Goal: Check status: Check status

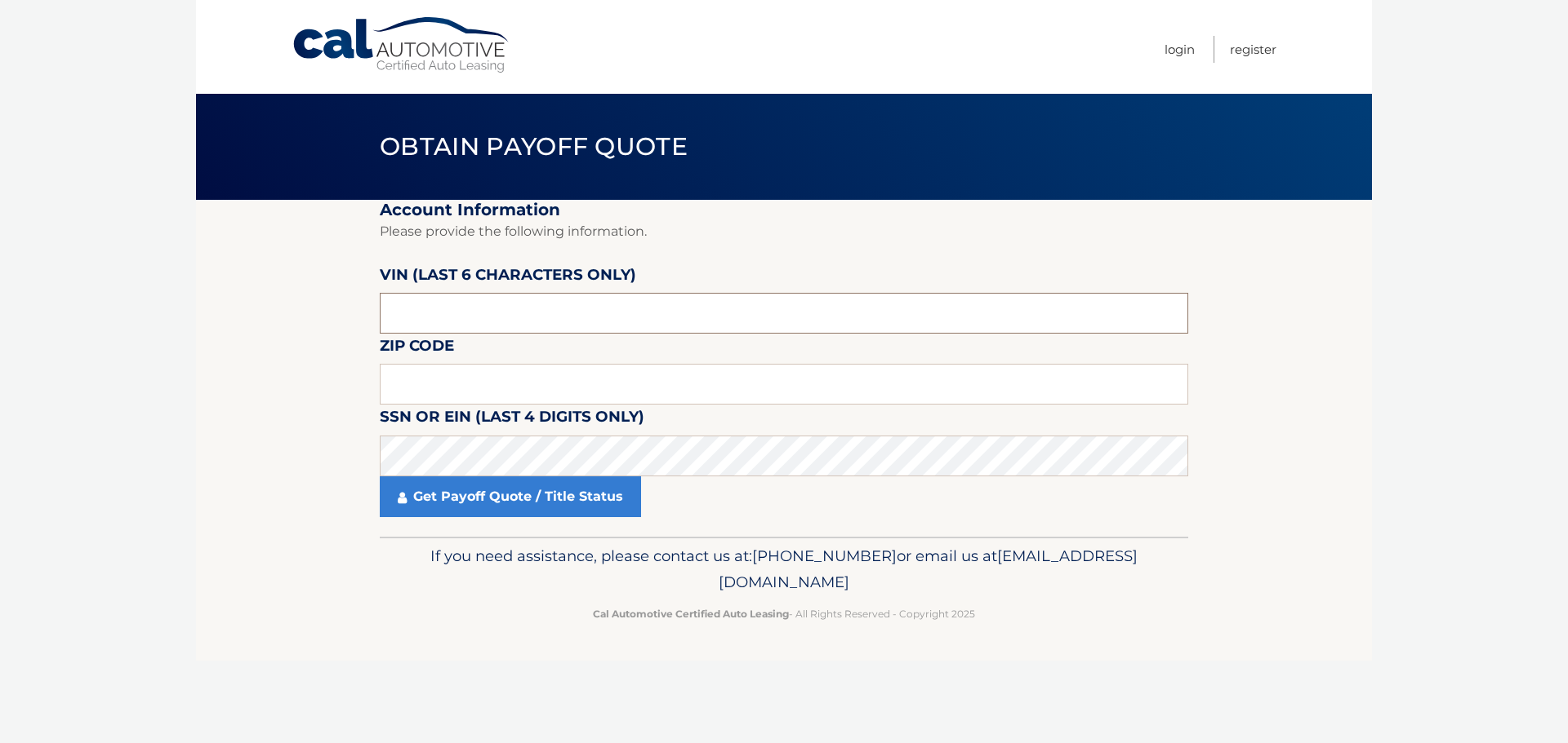
click at [541, 312] on input "text" at bounding box center [784, 313] width 809 height 41
type input "224907"
click at [485, 385] on input "text" at bounding box center [784, 384] width 809 height 41
type input "33060"
click button "For Originating Dealer" at bounding box center [0, 0] width 0 height 0
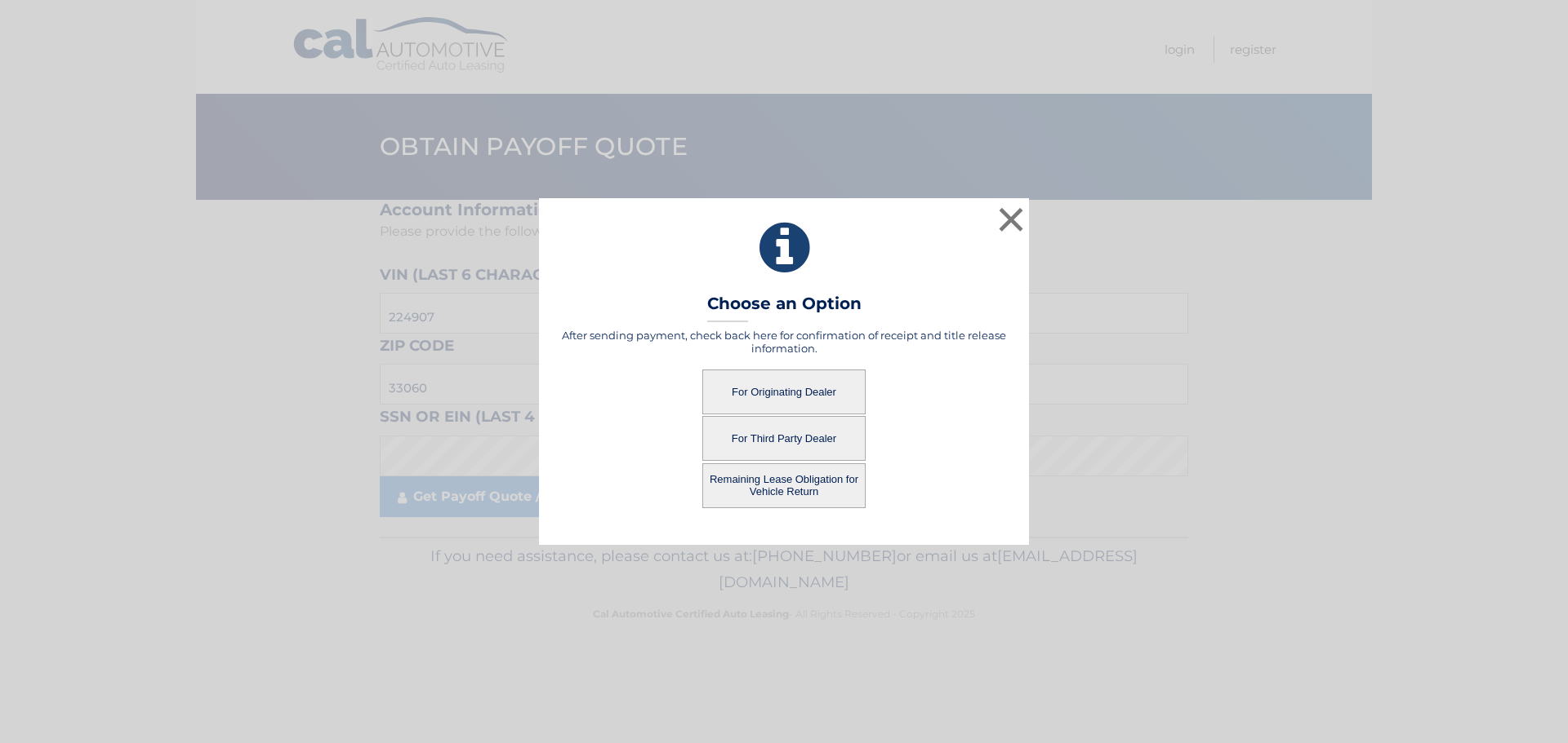
click at [792, 448] on button "For Third Party Dealer" at bounding box center [783, 439] width 163 height 45
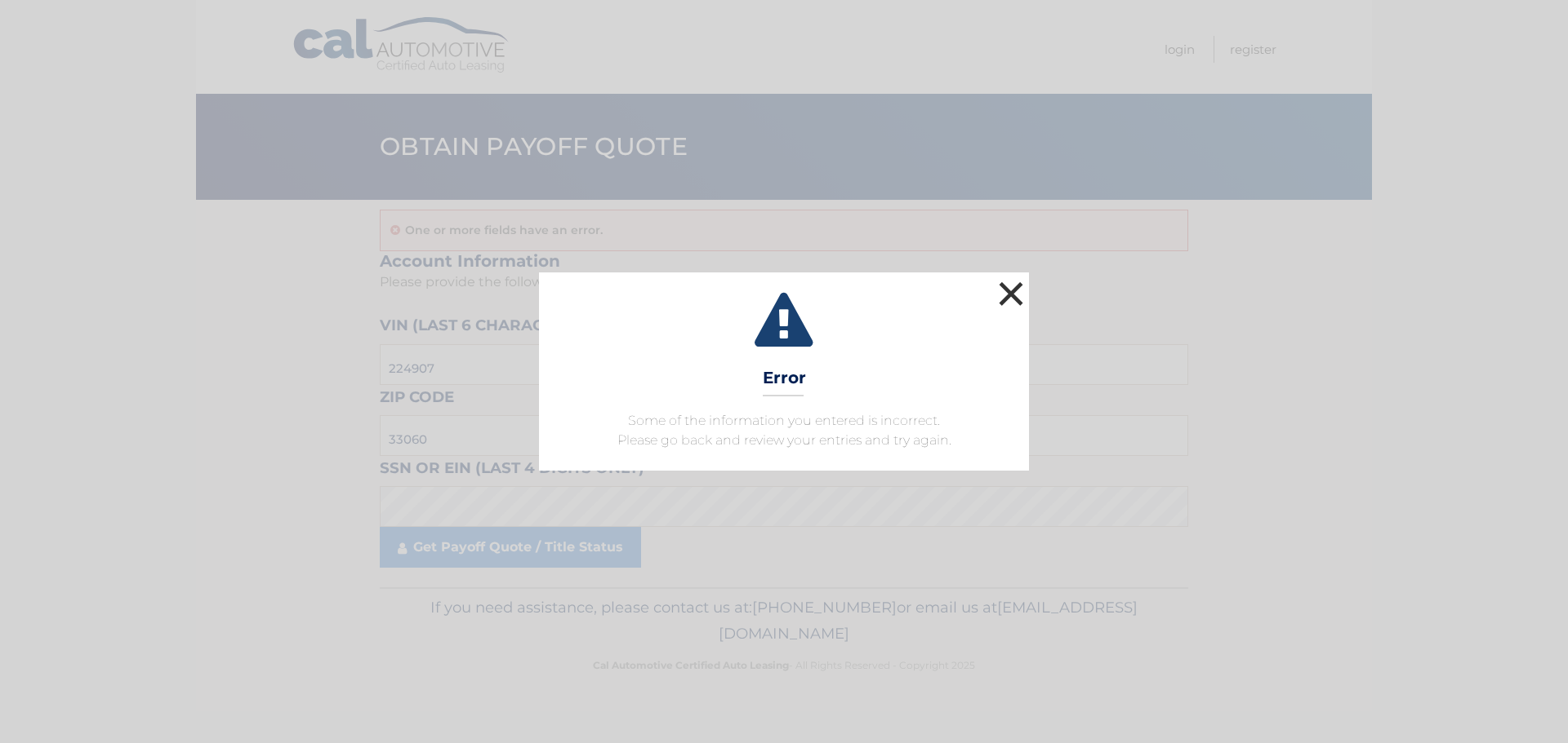
click at [1019, 289] on button "×" at bounding box center [1010, 293] width 33 height 33
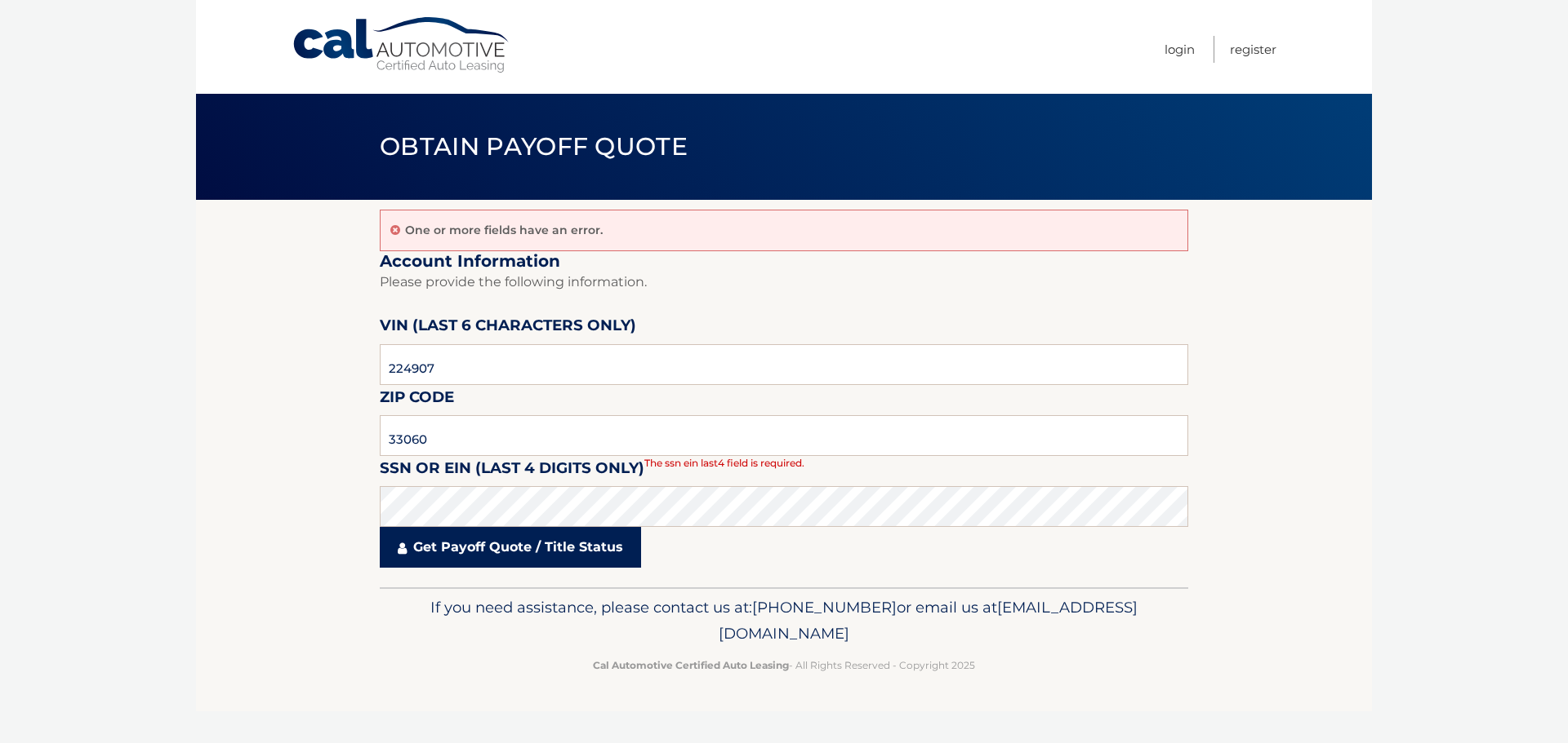
click at [574, 537] on link "Get Payoff Quote / Title Status" at bounding box center [510, 547] width 261 height 41
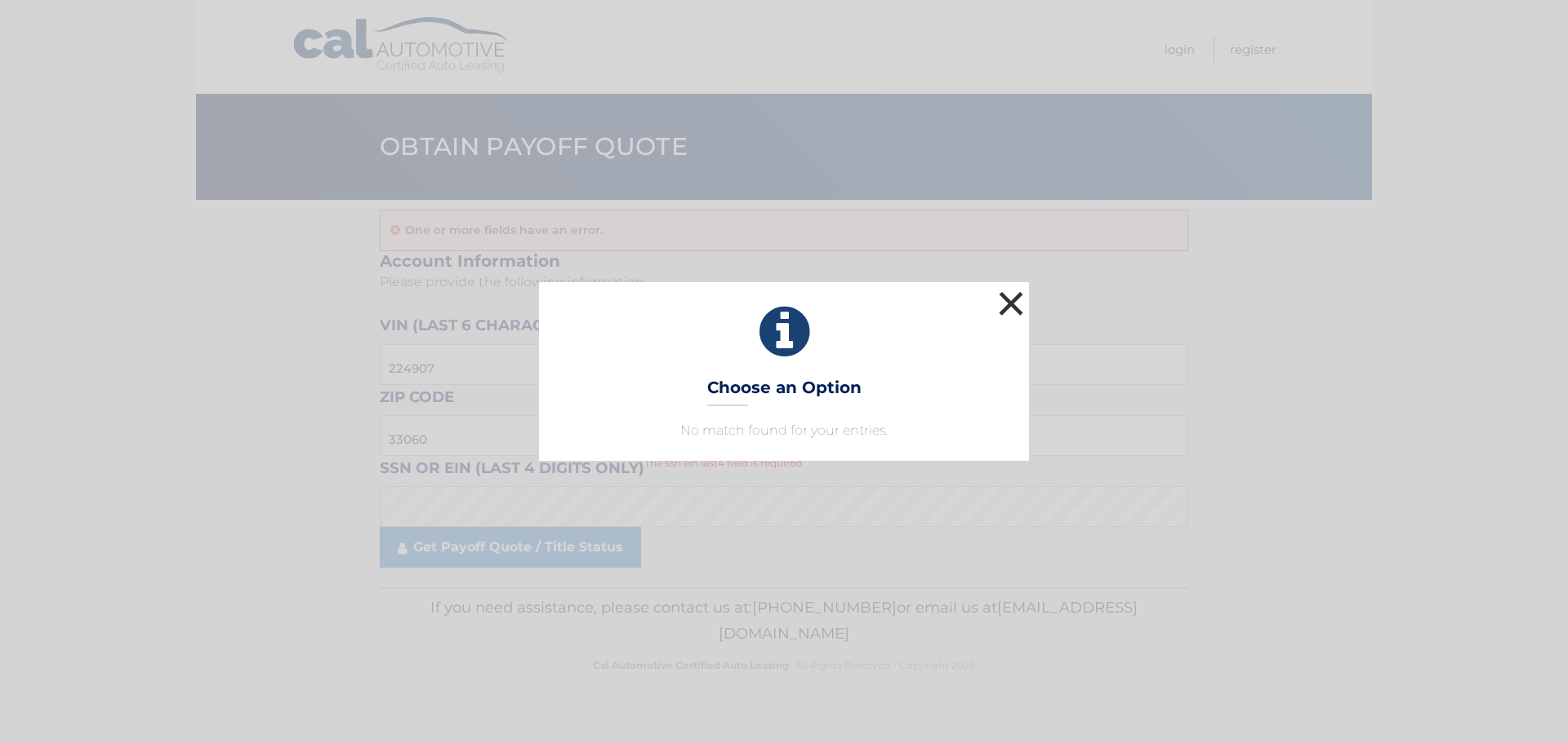
click at [1003, 288] on button "×" at bounding box center [1010, 304] width 33 height 33
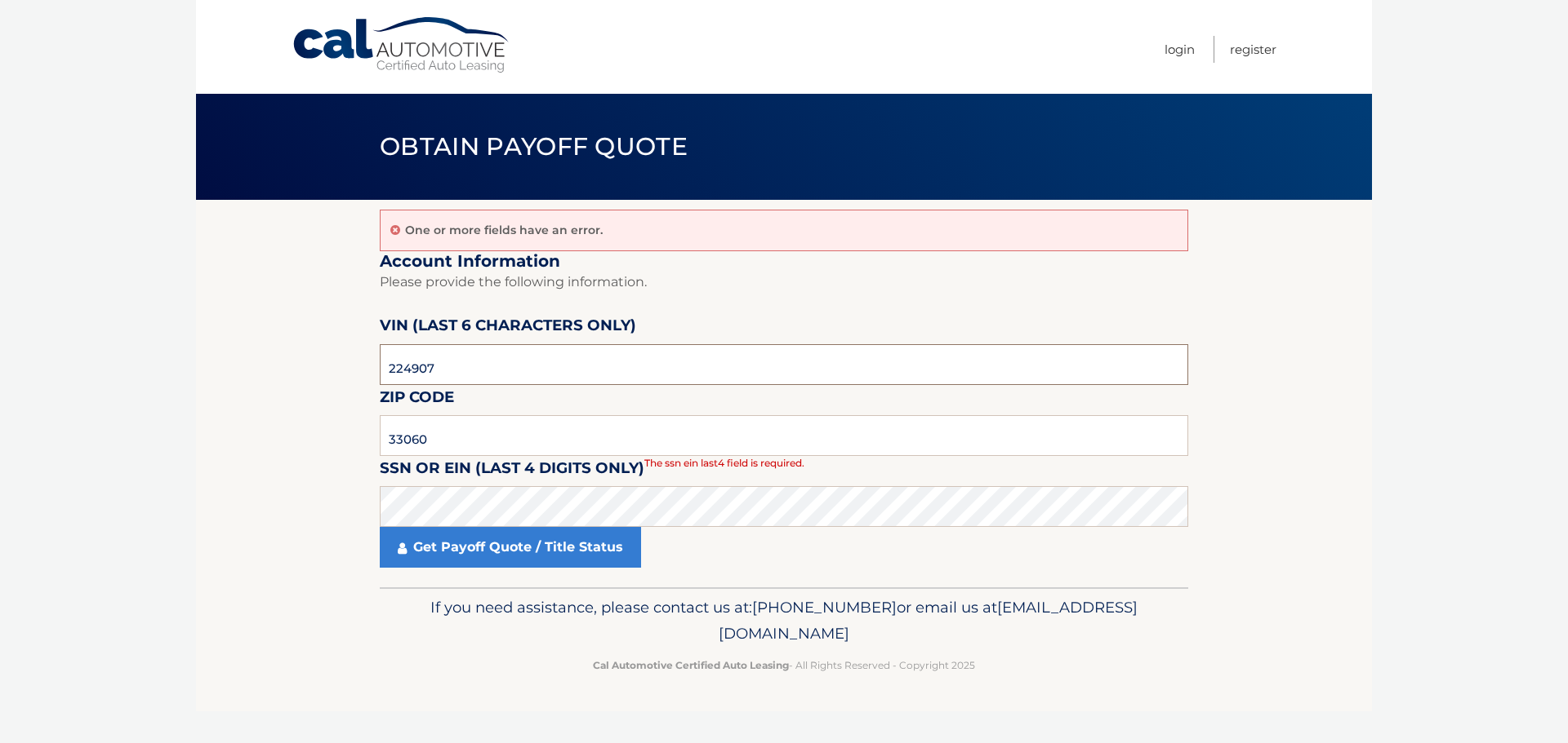
click at [472, 360] on input "224907" at bounding box center [784, 364] width 809 height 41
click at [472, 359] on input "224907" at bounding box center [784, 364] width 809 height 41
paste input "224907"
type input "224907"
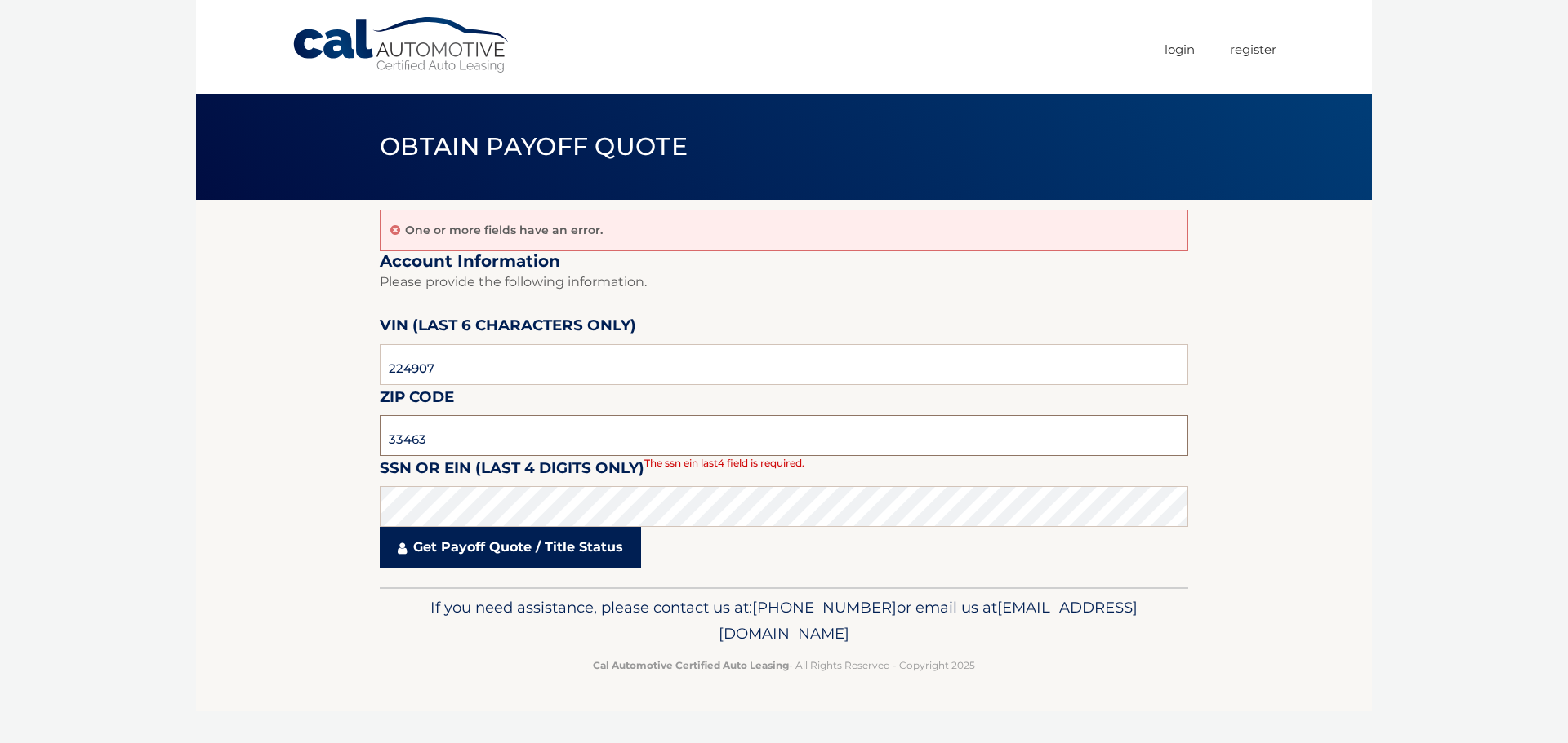
type input "33463"
click at [581, 537] on link "Get Payoff Quote / Title Status" at bounding box center [510, 547] width 261 height 41
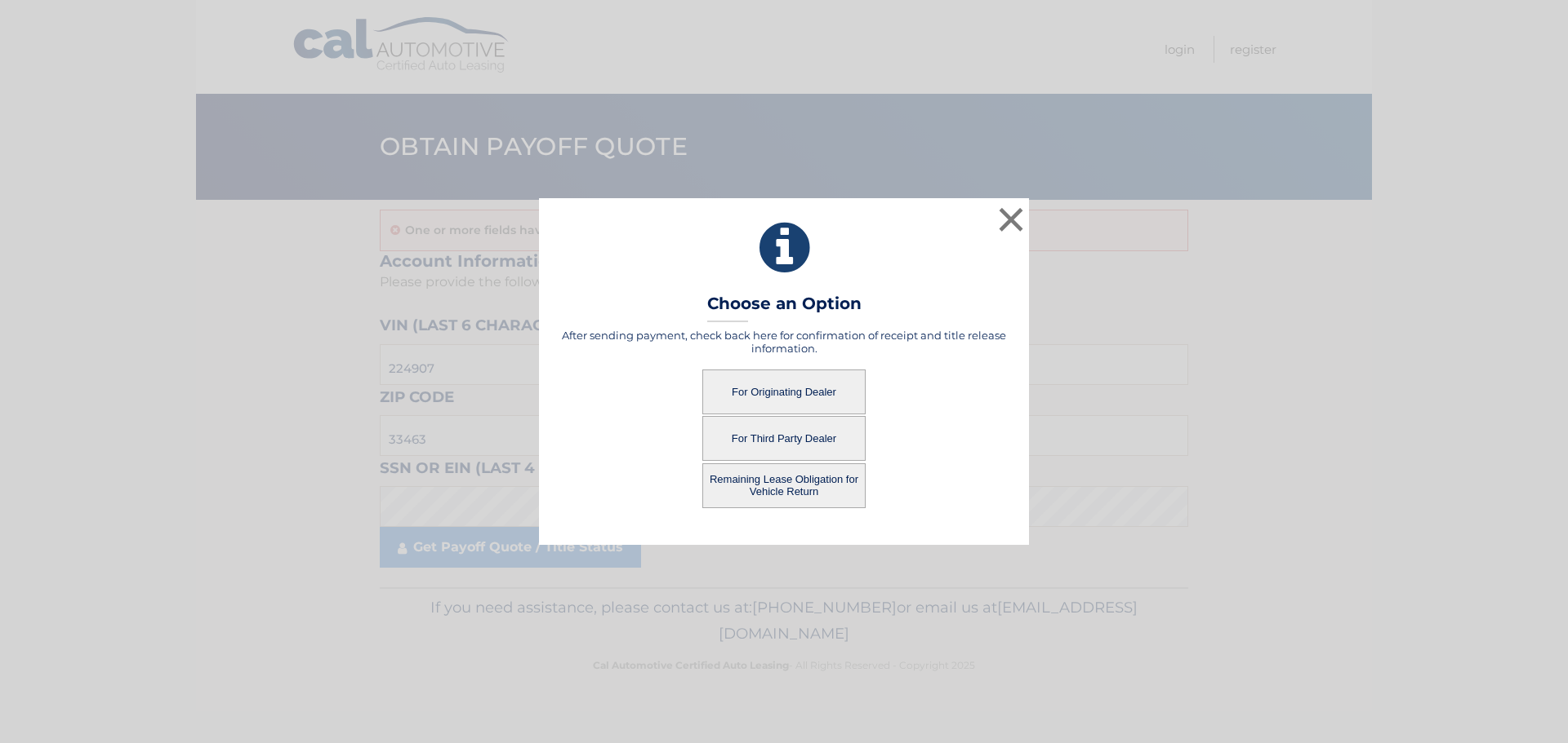
click at [775, 447] on button "For Third Party Dealer" at bounding box center [783, 439] width 163 height 45
click at [773, 436] on button "For Third Party Dealer" at bounding box center [783, 439] width 163 height 45
click at [773, 438] on button "For Third Party Dealer" at bounding box center [783, 439] width 163 height 45
click at [773, 437] on button "For Third Party Dealer" at bounding box center [783, 439] width 163 height 45
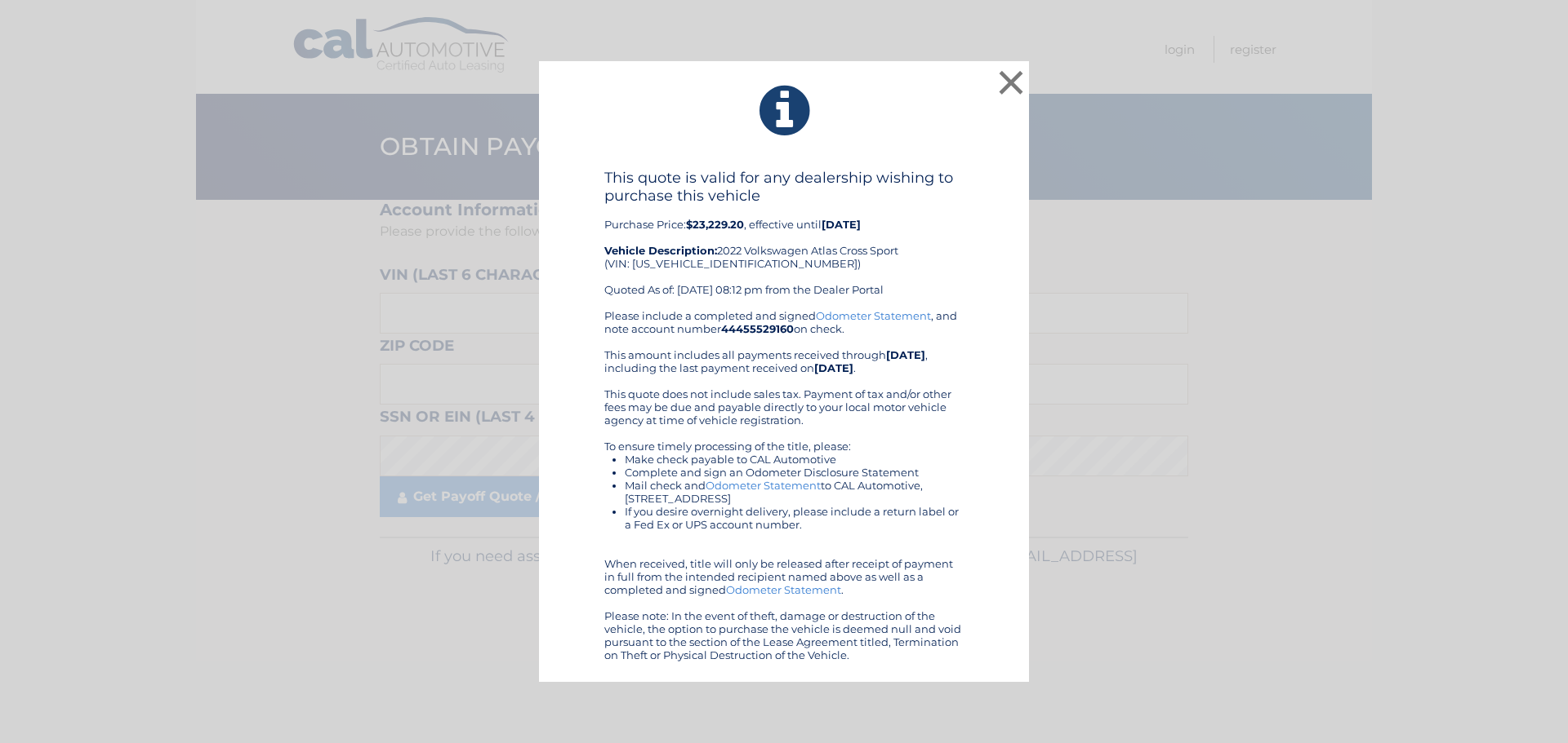
drag, startPoint x: 603, startPoint y: 88, endPoint x: 869, endPoint y: 692, distance: 660.0
click at [871, 694] on div "× This quote is valid for any dealership wishing to purchase this vehicle Purch…" at bounding box center [784, 372] width 1568 height 743
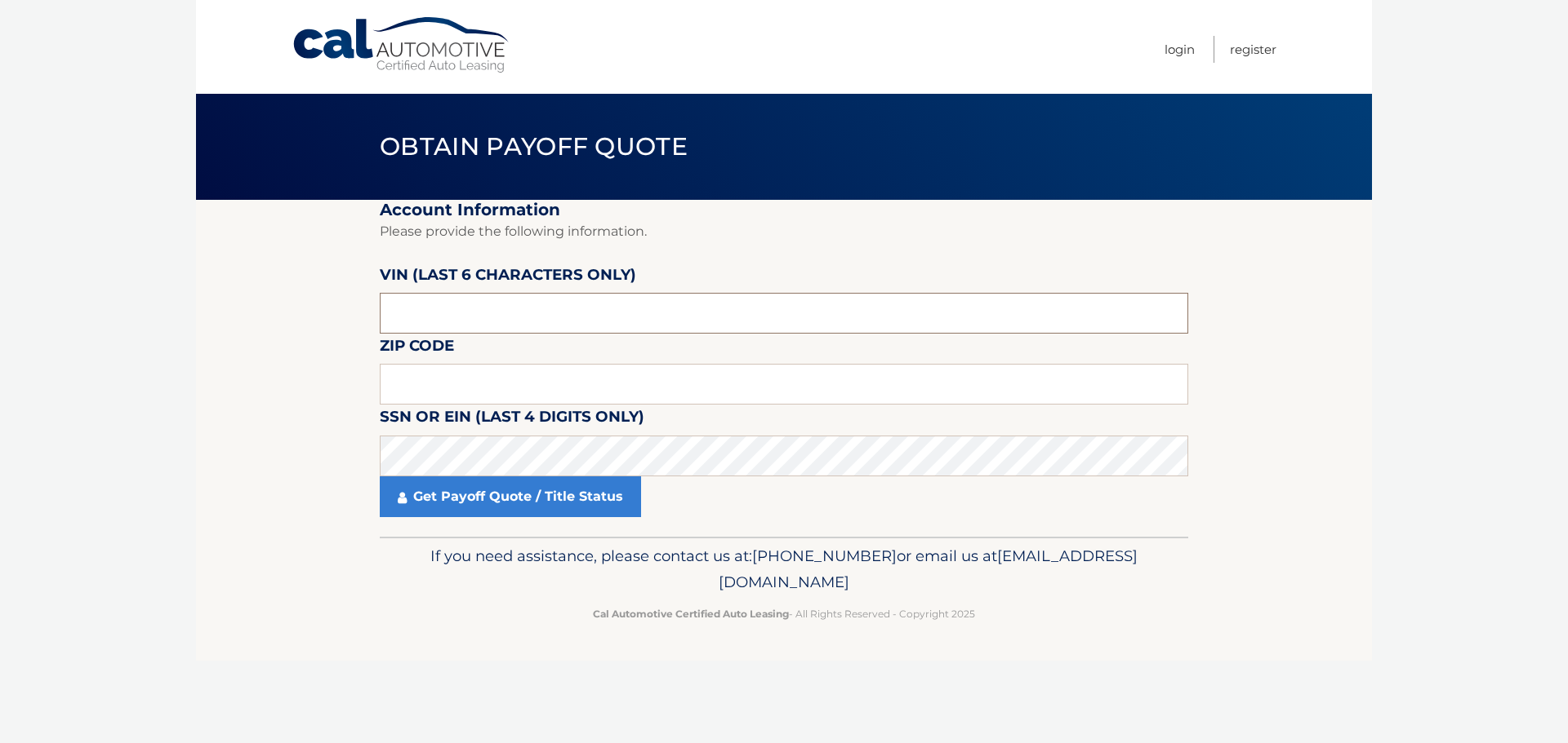
click at [441, 308] on input "text" at bounding box center [784, 313] width 809 height 41
click at [559, 304] on input "text" at bounding box center [784, 313] width 809 height 41
type input "224907"
type input "33463"
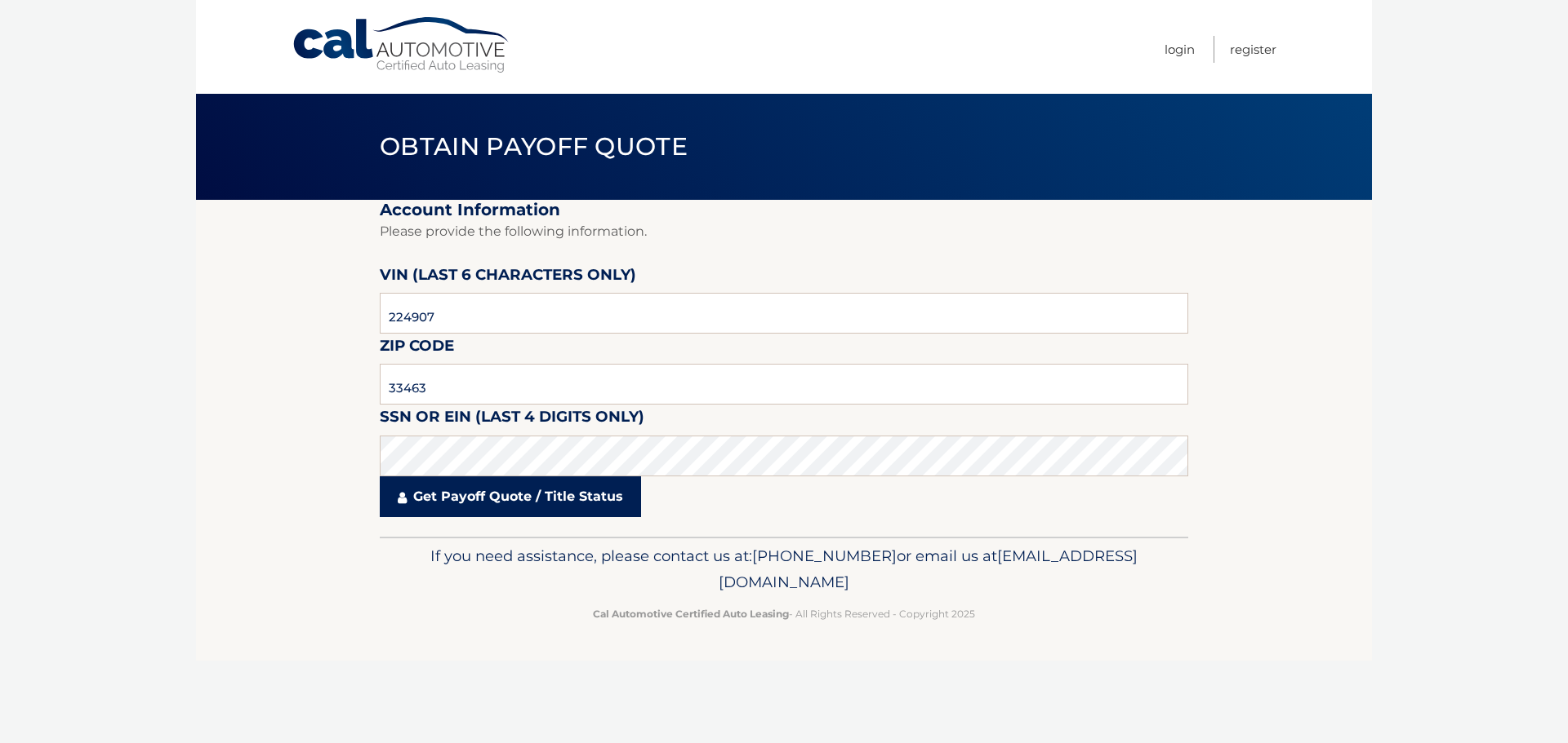
click at [561, 488] on link "Get Payoff Quote / Title Status" at bounding box center [510, 497] width 261 height 41
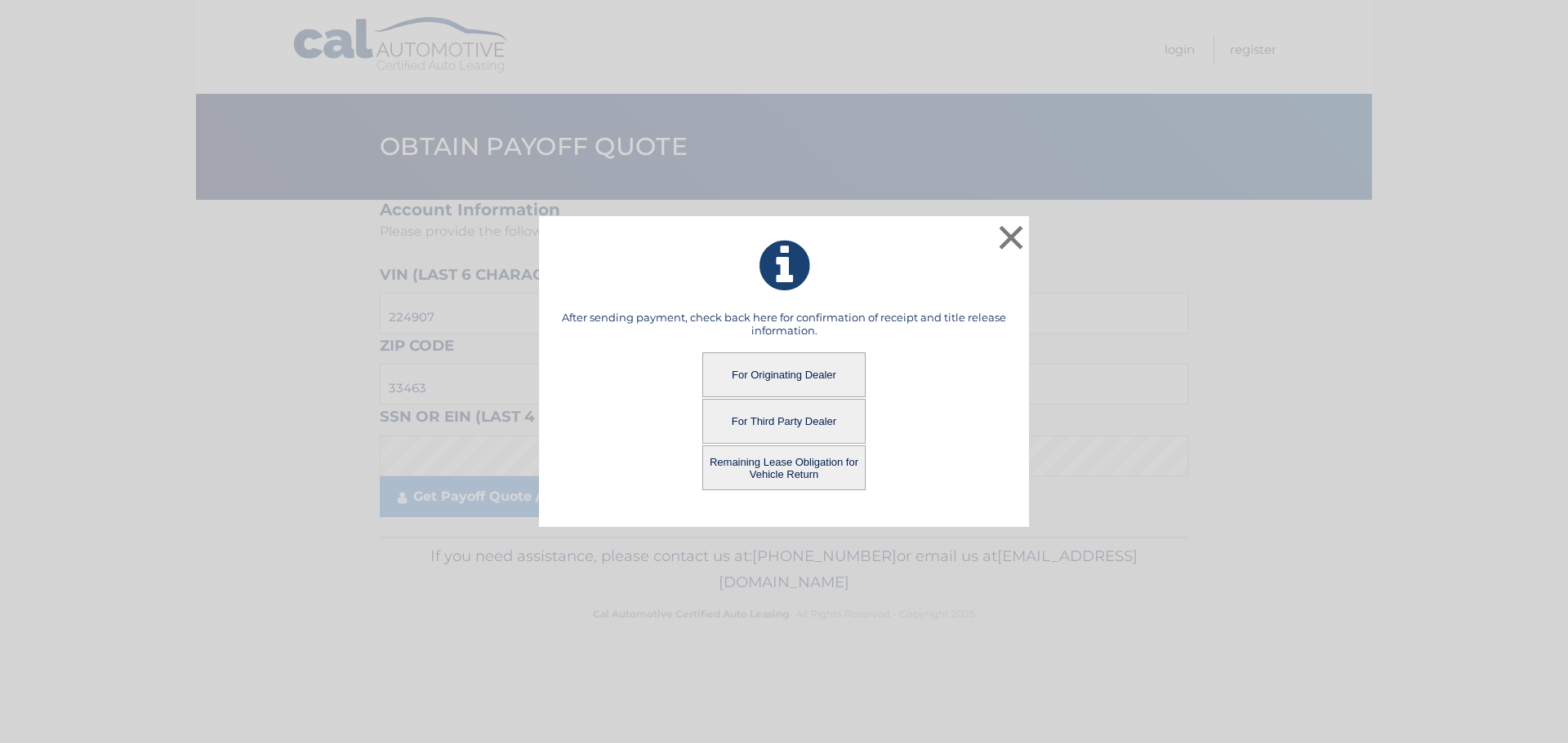
click at [809, 417] on button "For Third Party Dealer" at bounding box center [783, 421] width 163 height 45
click at [809, 416] on button "For Third Party Dealer" at bounding box center [783, 421] width 163 height 45
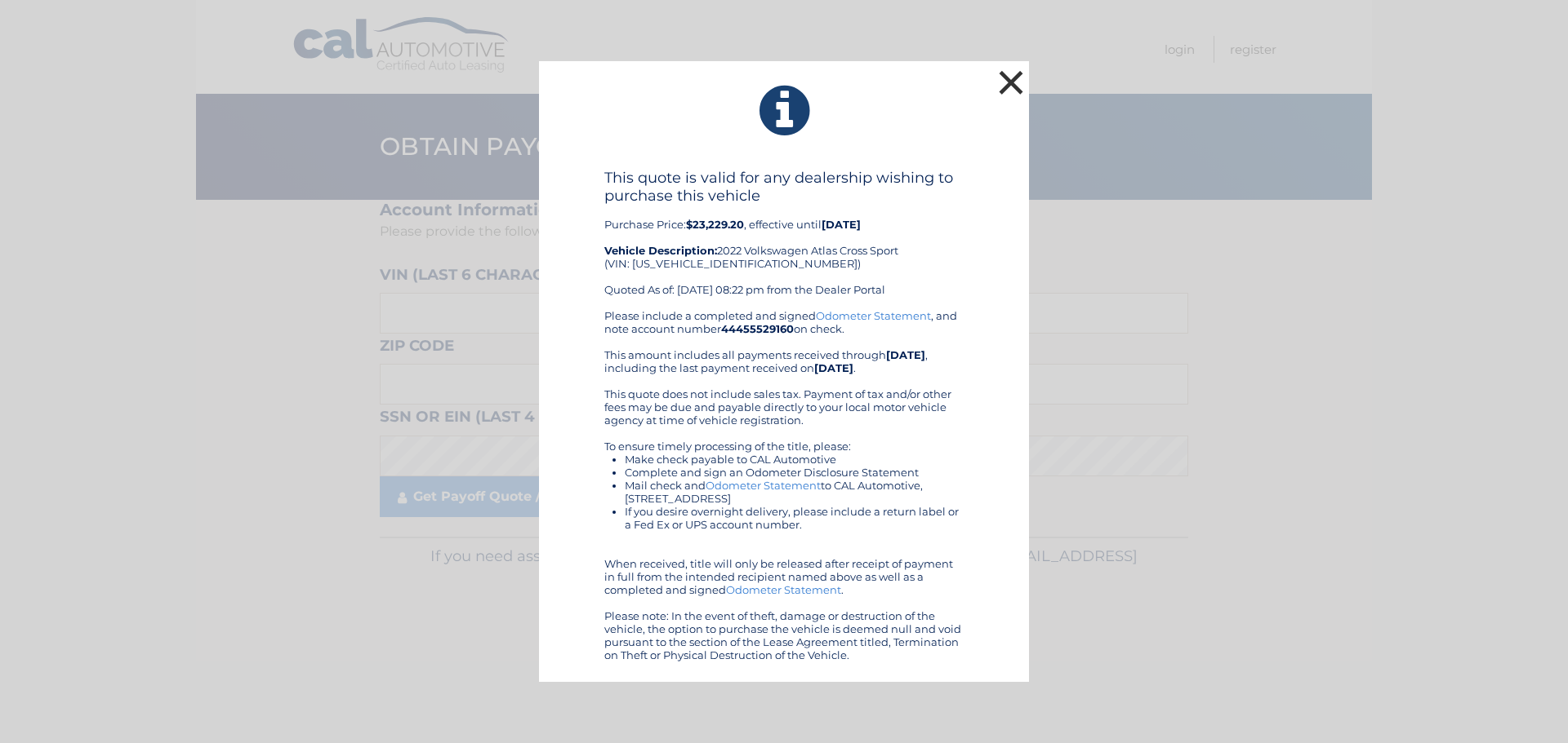
click at [1014, 85] on button "×" at bounding box center [1010, 82] width 33 height 33
